Goal: Information Seeking & Learning: Learn about a topic

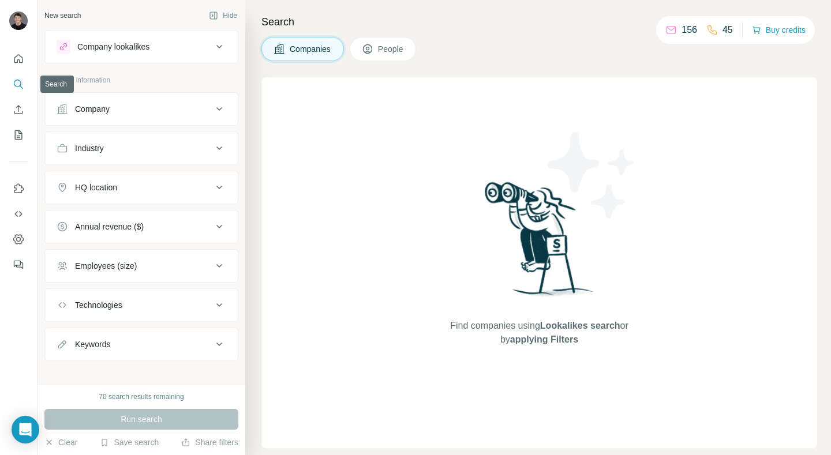
click at [12, 84] on button "Search" at bounding box center [18, 84] width 18 height 21
click at [18, 82] on icon "Search" at bounding box center [19, 84] width 12 height 12
click at [22, 62] on icon "Quick start" at bounding box center [18, 58] width 9 height 9
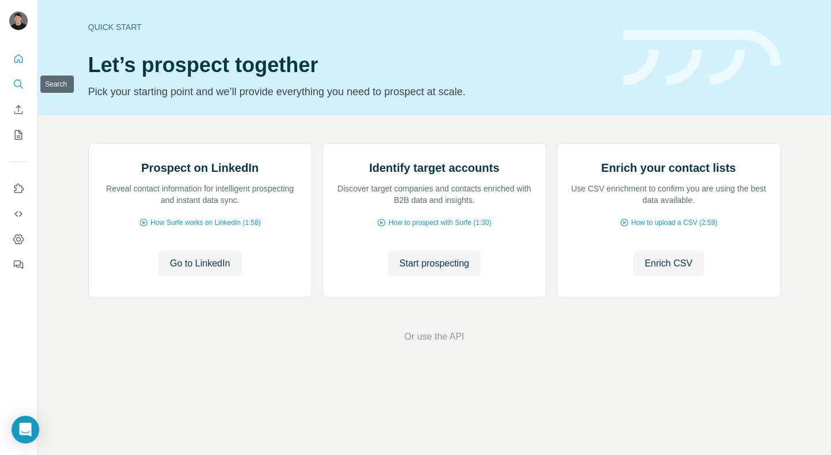
click at [18, 81] on icon "Search" at bounding box center [19, 84] width 12 height 12
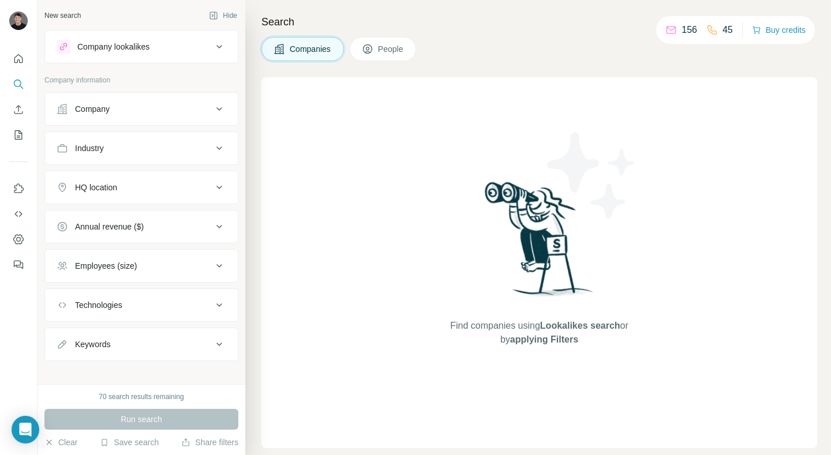
click at [145, 47] on div "Company lookalikes" at bounding box center [113, 47] width 72 height 12
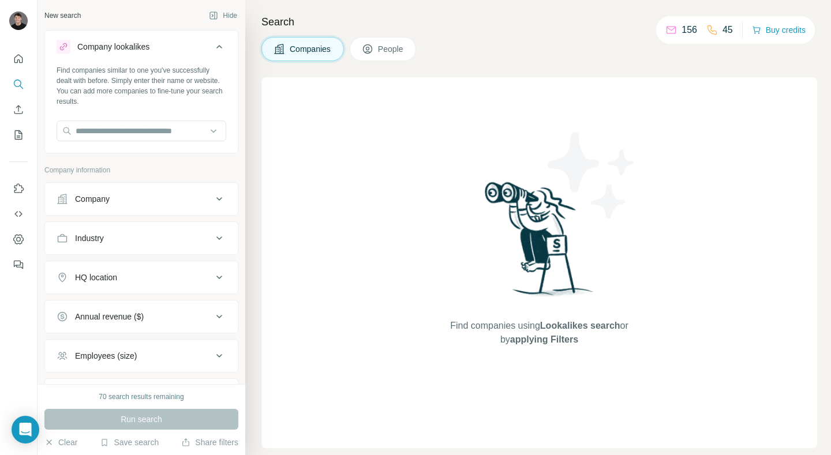
click at [145, 47] on div "Company lookalikes" at bounding box center [113, 47] width 72 height 12
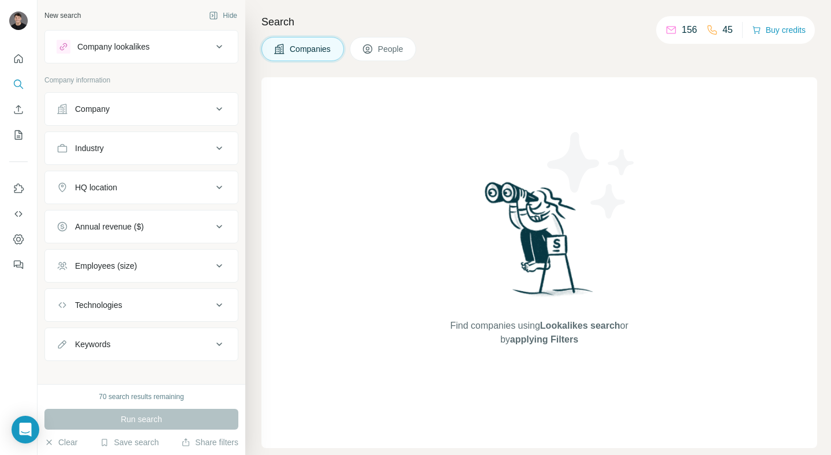
click at [145, 47] on div "Company lookalikes" at bounding box center [113, 47] width 72 height 12
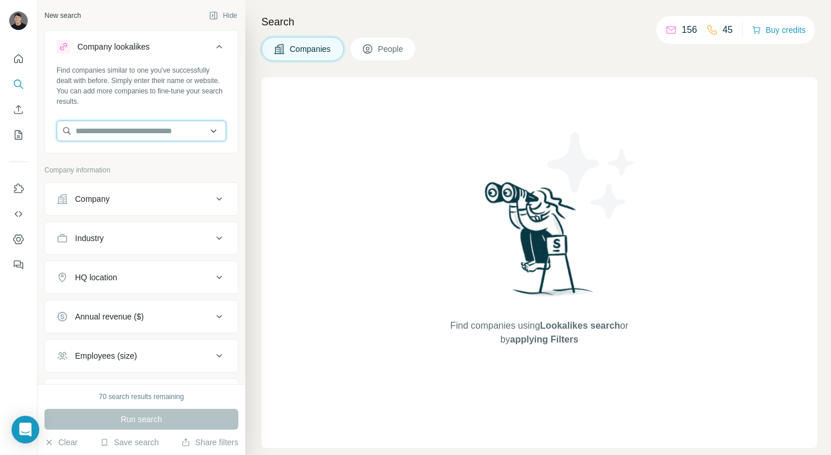
click at [119, 130] on input "text" at bounding box center [142, 131] width 170 height 21
paste input "**********"
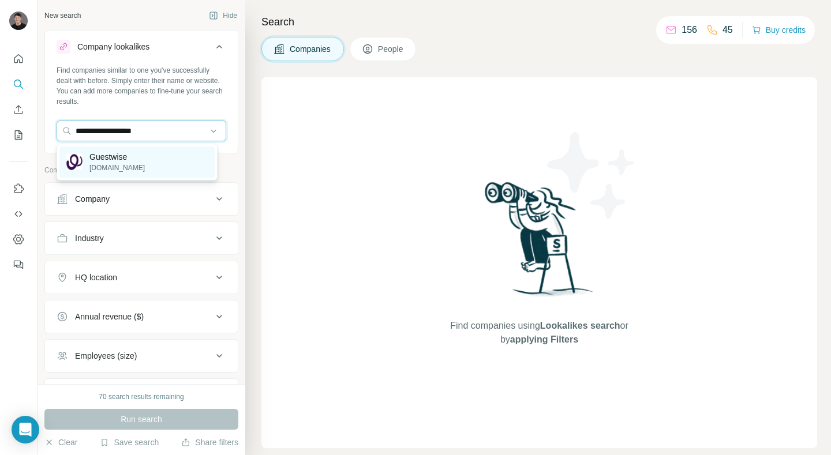
type input "**********"
click at [115, 160] on p "Guestwise" at bounding box center [116, 157] width 55 height 12
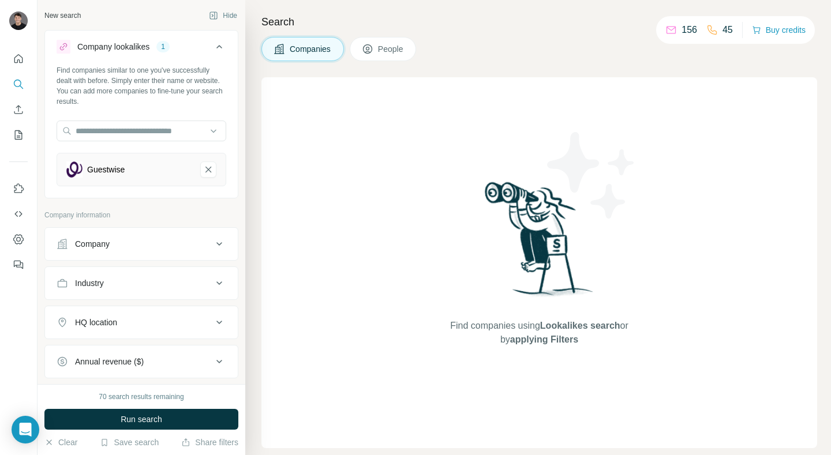
click at [385, 46] on span "People" at bounding box center [391, 49] width 27 height 12
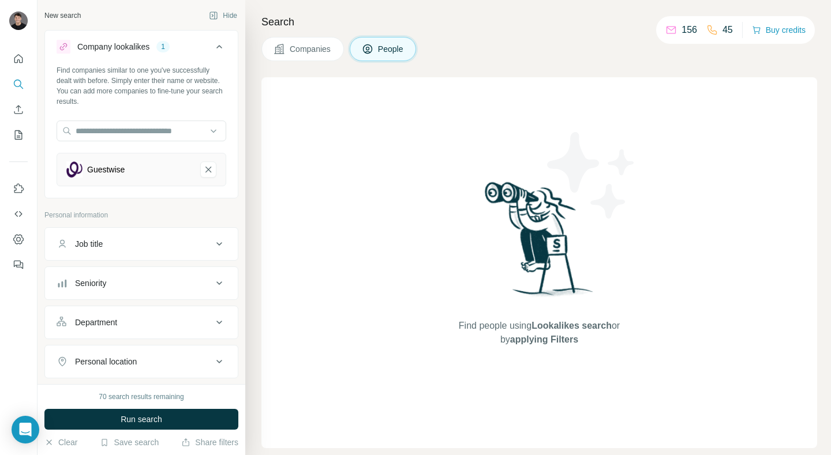
click at [310, 52] on span "Companies" at bounding box center [311, 49] width 42 height 12
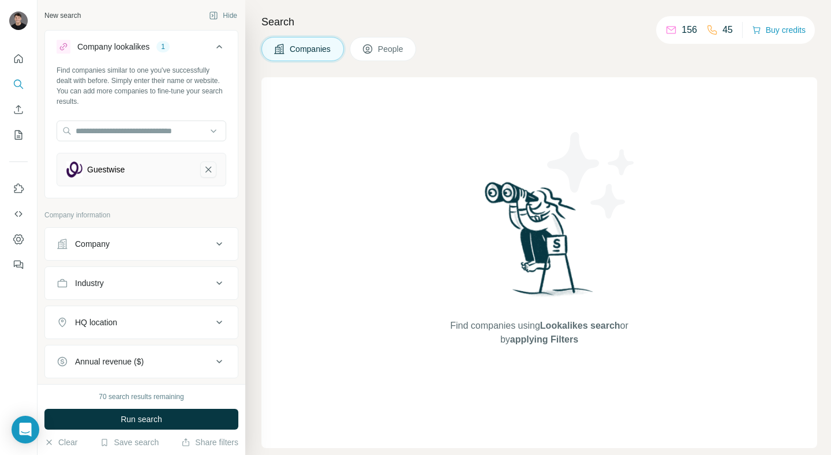
click at [204, 173] on icon "Guestwise-remove-button" at bounding box center [208, 170] width 10 height 12
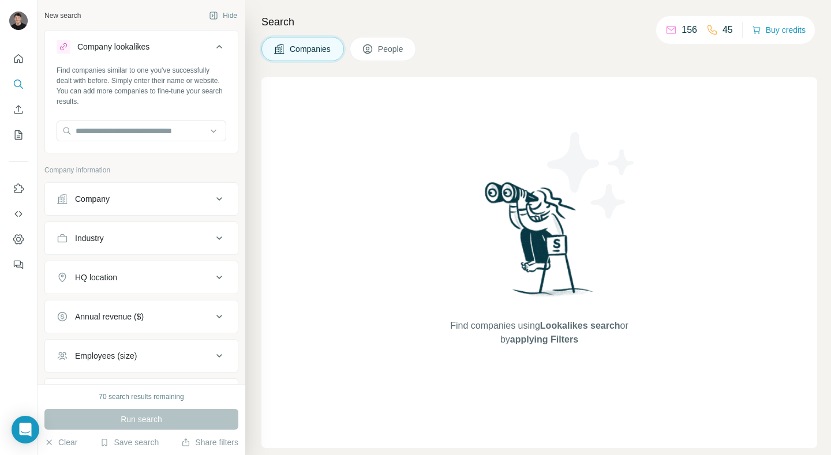
click at [212, 52] on icon at bounding box center [219, 47] width 14 height 14
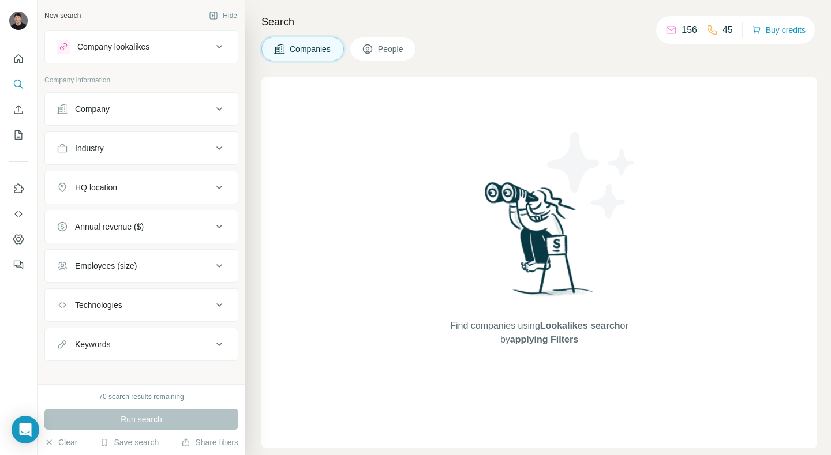
click at [372, 46] on icon at bounding box center [368, 49] width 12 height 12
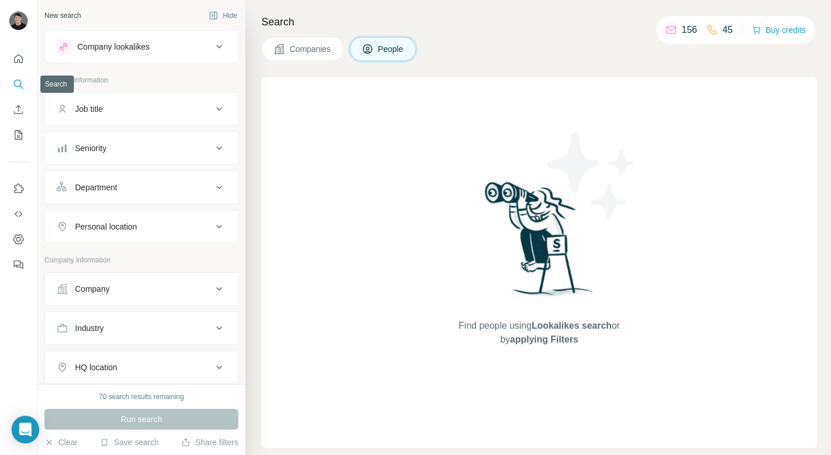
click at [20, 85] on icon "Search" at bounding box center [19, 84] width 12 height 12
